Goal: Find specific page/section: Find specific page/section

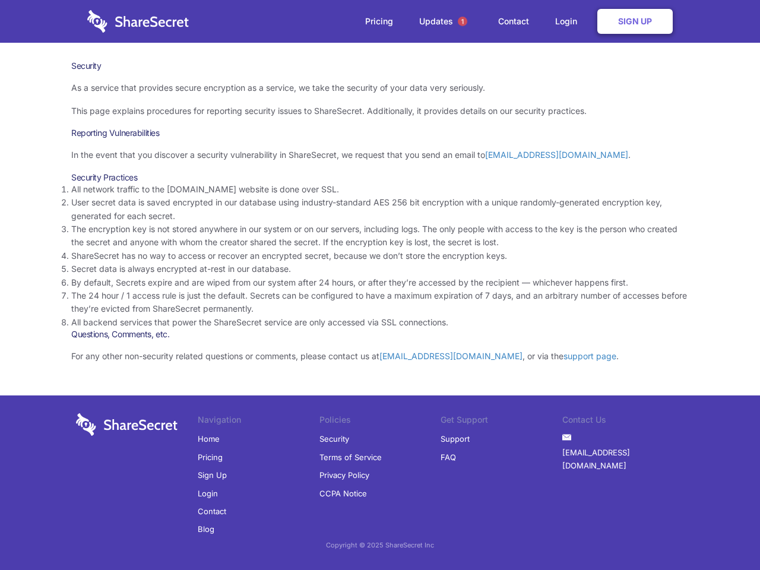
click at [380, 285] on li "By default, Secrets expire and are wiped from our system after 24 hours, or aft…" at bounding box center [380, 282] width 618 height 13
click at [463, 21] on span "1" at bounding box center [463, 22] width 10 height 10
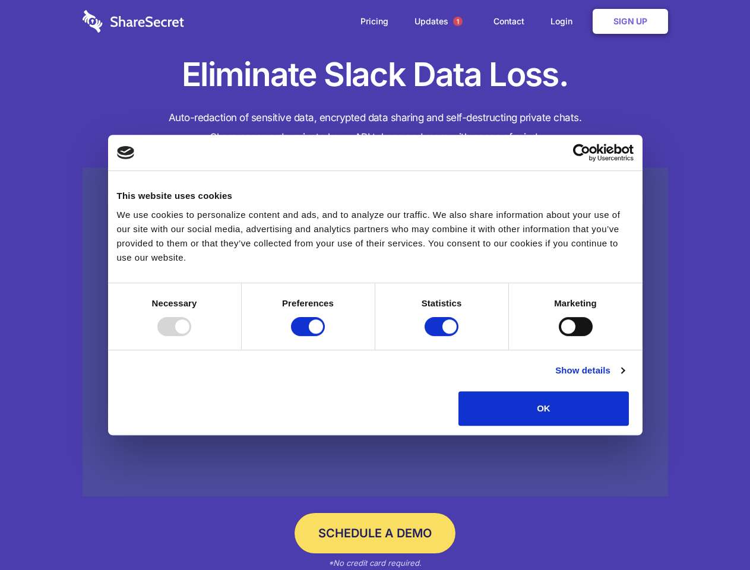
click at [191, 336] on div at bounding box center [174, 326] width 34 height 19
